Goal: Find specific page/section

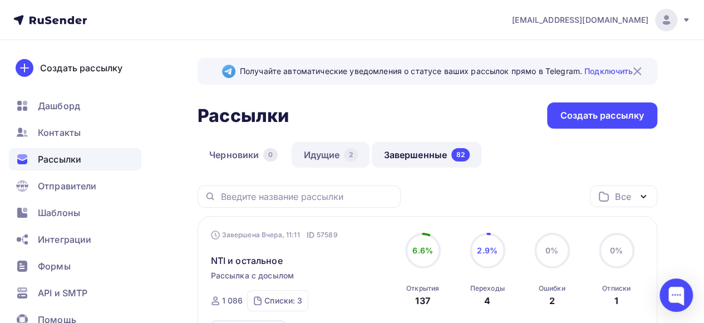
click at [326, 159] on link "Идущие 2" at bounding box center [331, 155] width 78 height 26
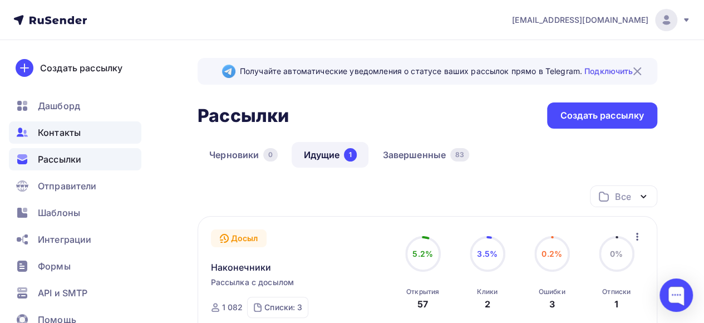
click at [69, 134] on span "Контакты" at bounding box center [59, 132] width 43 height 13
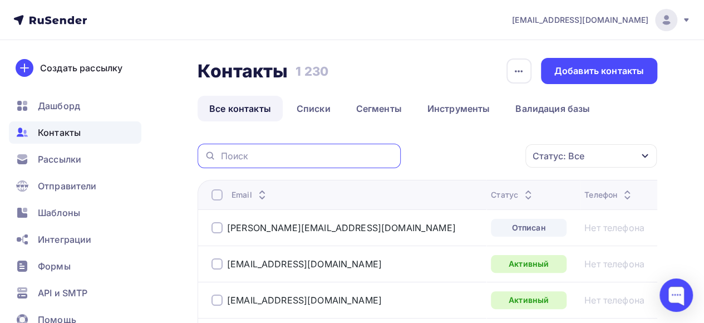
paste input "5002171@mail.ru"
type input "5002171@mail.ru"
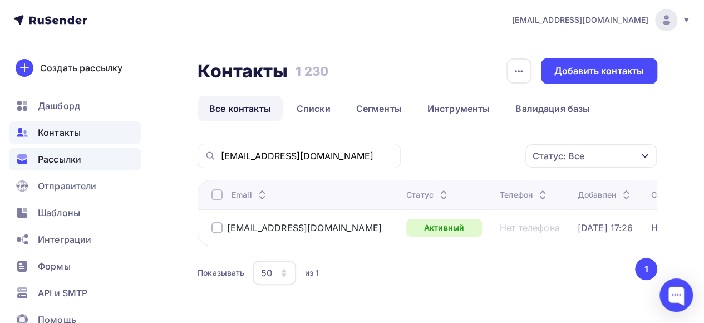
click at [63, 159] on span "Рассылки" at bounding box center [59, 159] width 43 height 13
